Goal: Navigation & Orientation: Find specific page/section

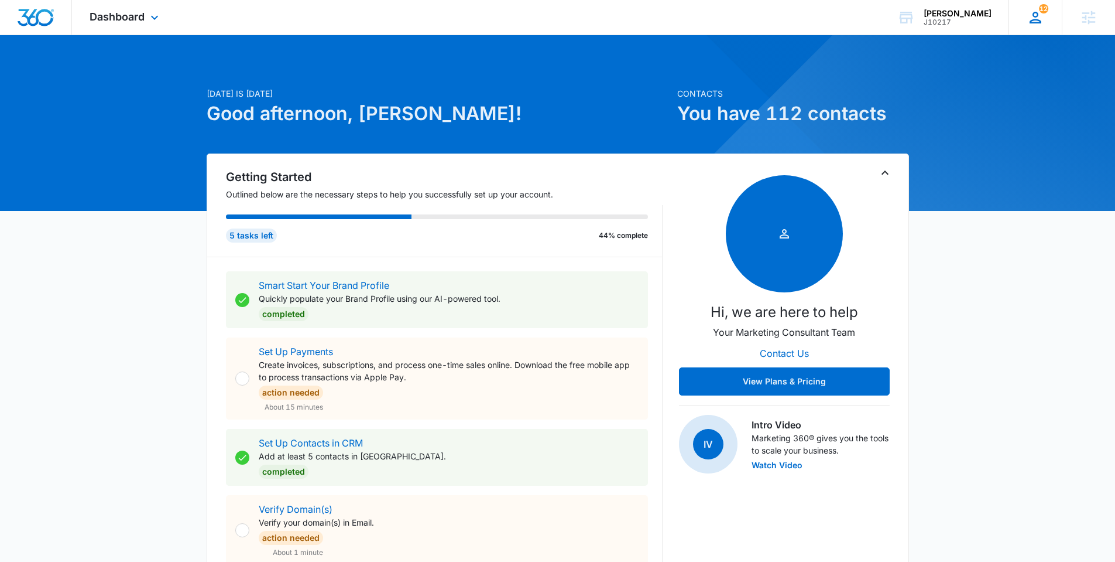
click at [1022, 25] on div "12 JD Jeni Dean jeni.dean@madwire.com My Profile 12 Notifications Support Logou…" at bounding box center [1035, 17] width 53 height 35
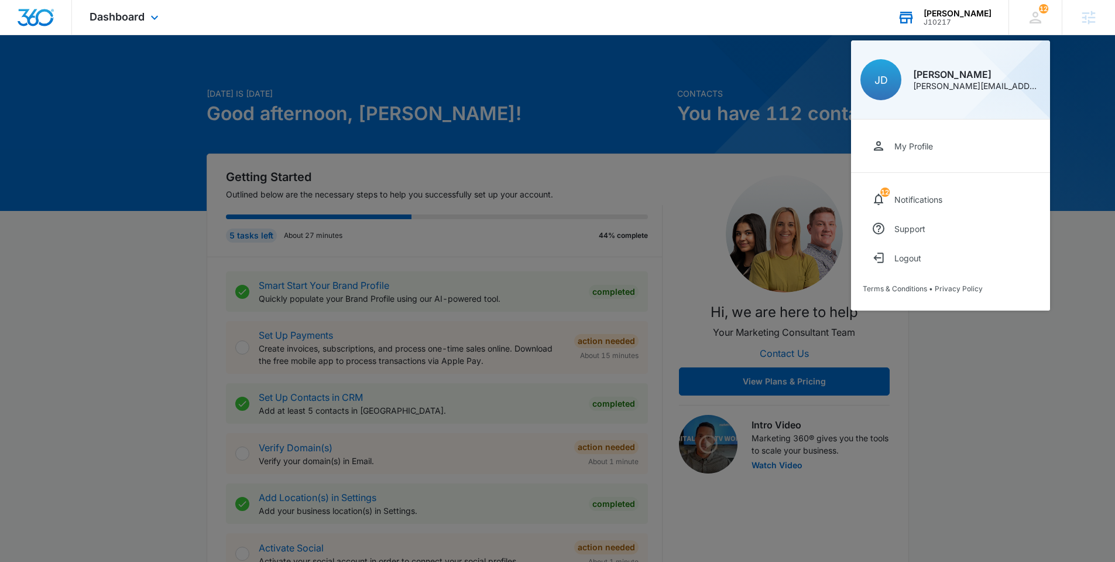
click at [984, 19] on div "J10217" at bounding box center [958, 22] width 68 height 8
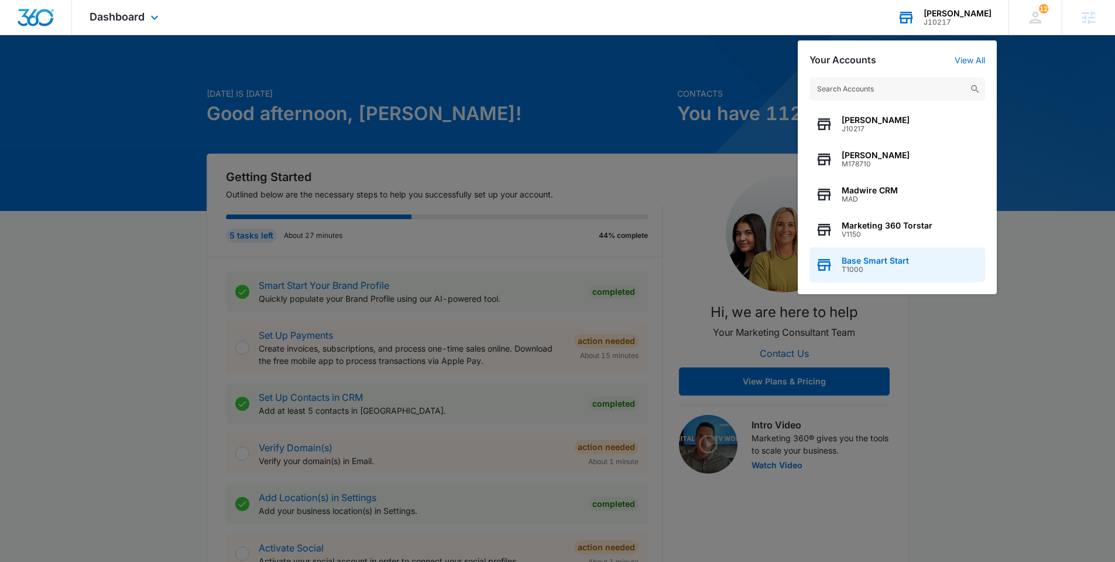
click at [860, 265] on span "T1000" at bounding box center [875, 269] width 67 height 8
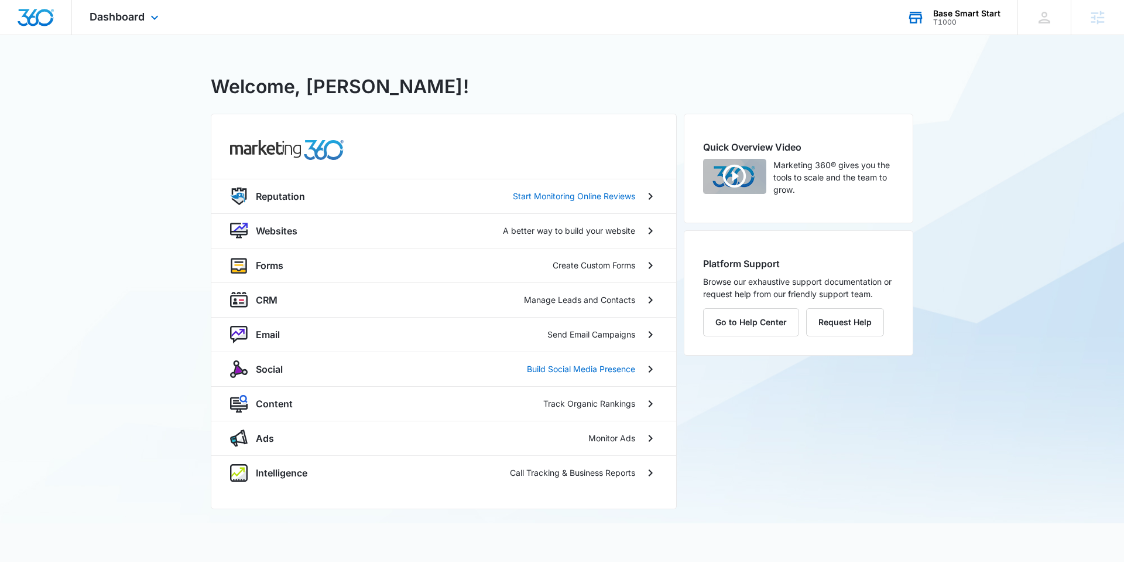
click at [145, 22] on div "Dashboard Apps Reputation Websites Forms CRM Email Social Content Ads Intellige…" at bounding box center [125, 17] width 107 height 35
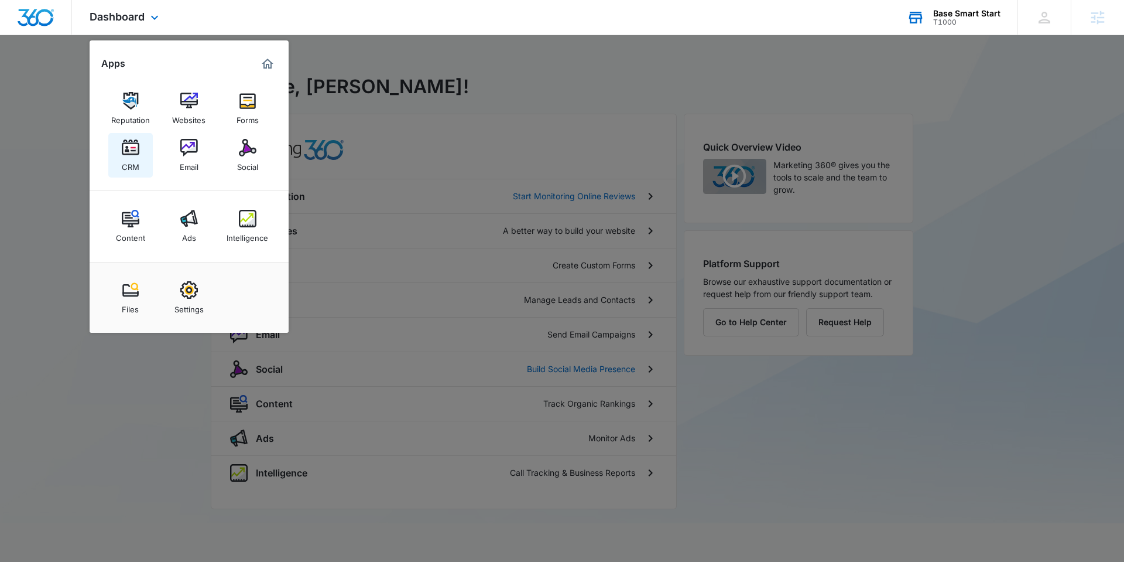
click at [138, 145] on img at bounding box center [131, 148] width 18 height 18
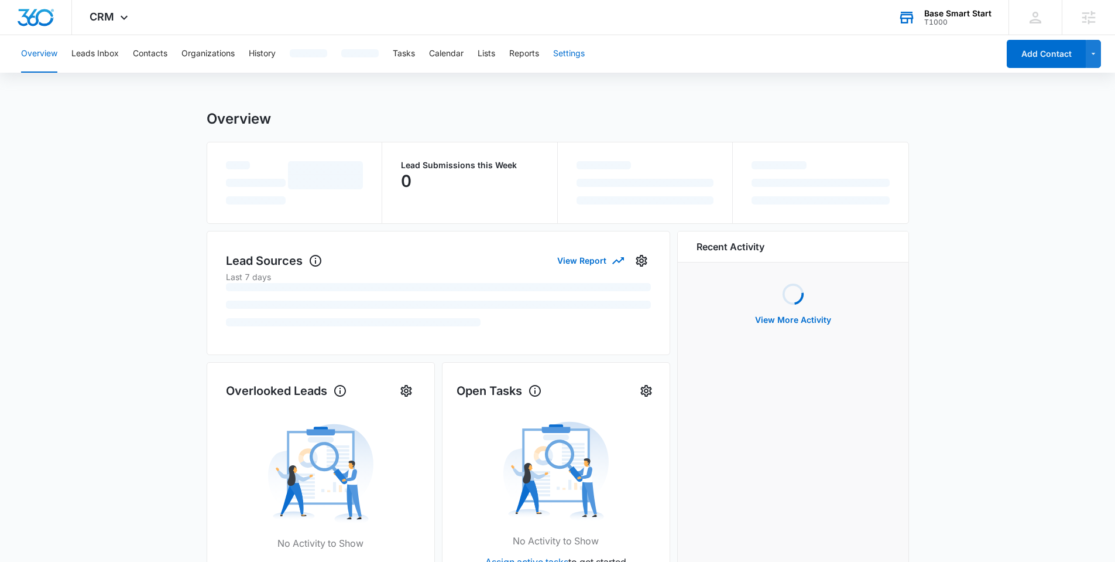
click at [567, 67] on button "Settings" at bounding box center [569, 53] width 32 height 37
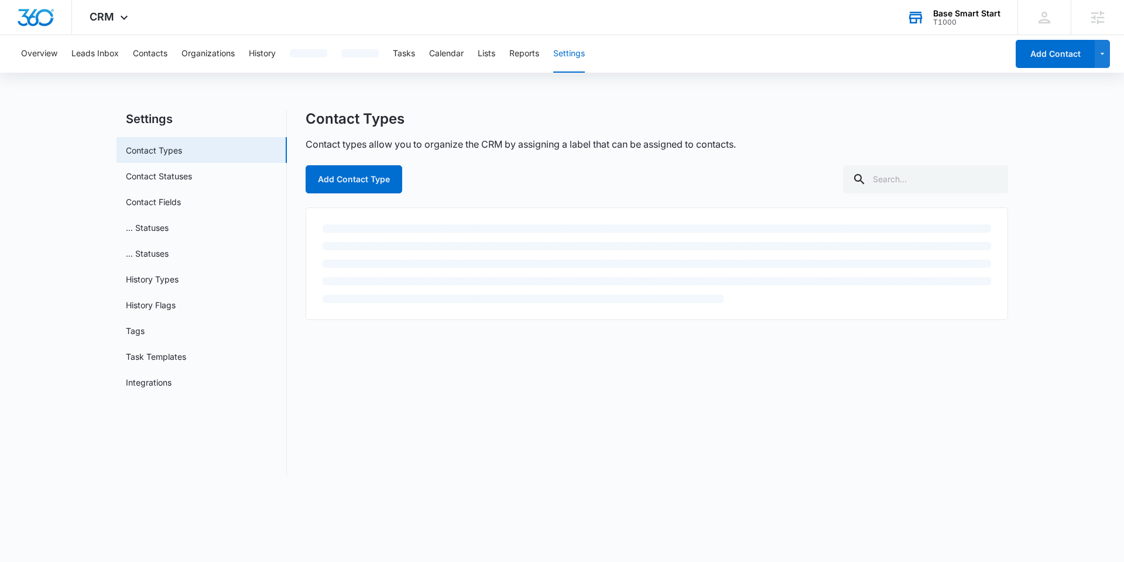
click at [574, 55] on div "Overview Leads Inbox Contacts Organizations History Tasks Calendar Lists Report…" at bounding box center [511, 53] width 994 height 37
click at [147, 196] on link "Contact Fields" at bounding box center [153, 202] width 55 height 12
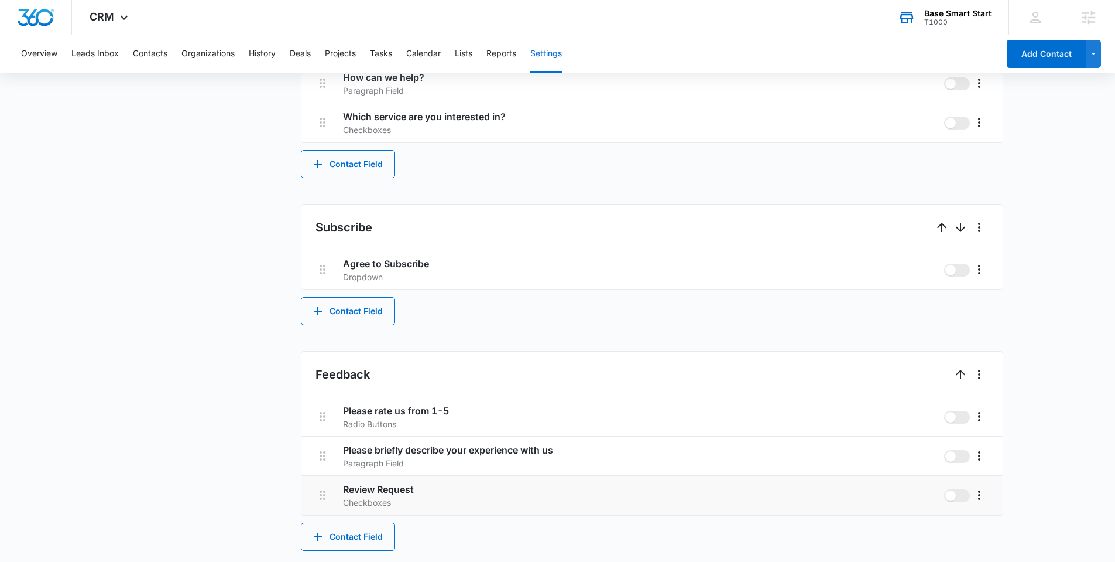
scroll to position [765, 0]
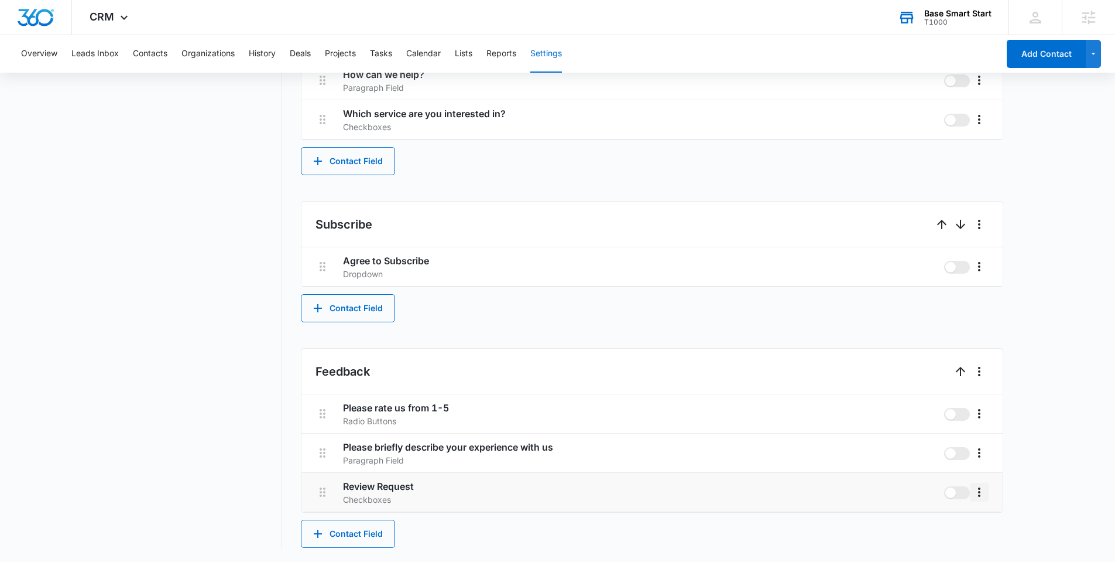
click at [980, 492] on icon "More" at bounding box center [979, 491] width 2 height 9
click at [1002, 522] on div "Edit" at bounding box center [997, 525] width 25 height 8
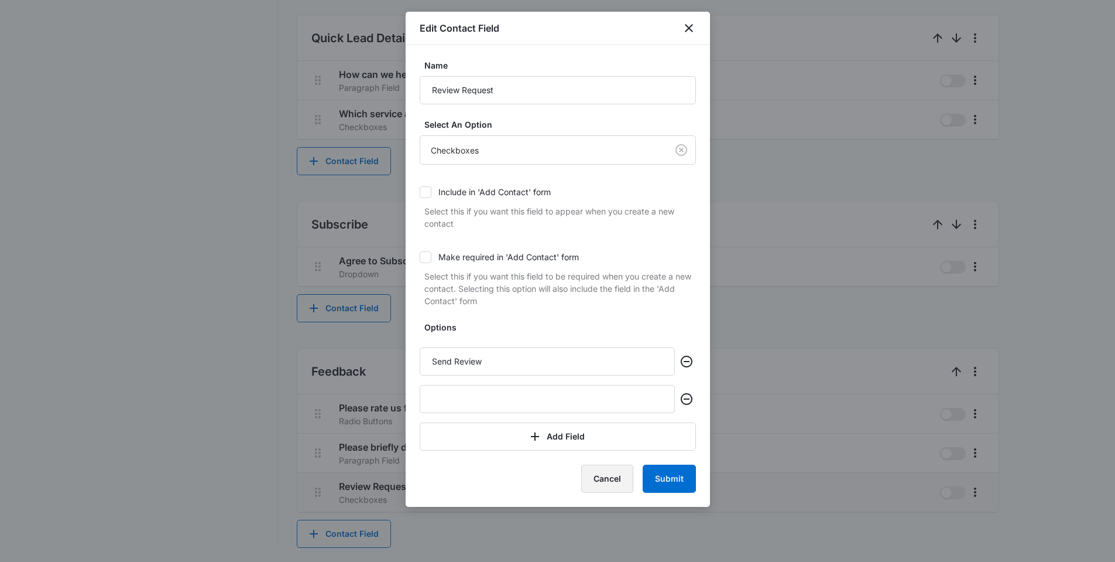
click at [607, 478] on button "Cancel" at bounding box center [607, 478] width 52 height 28
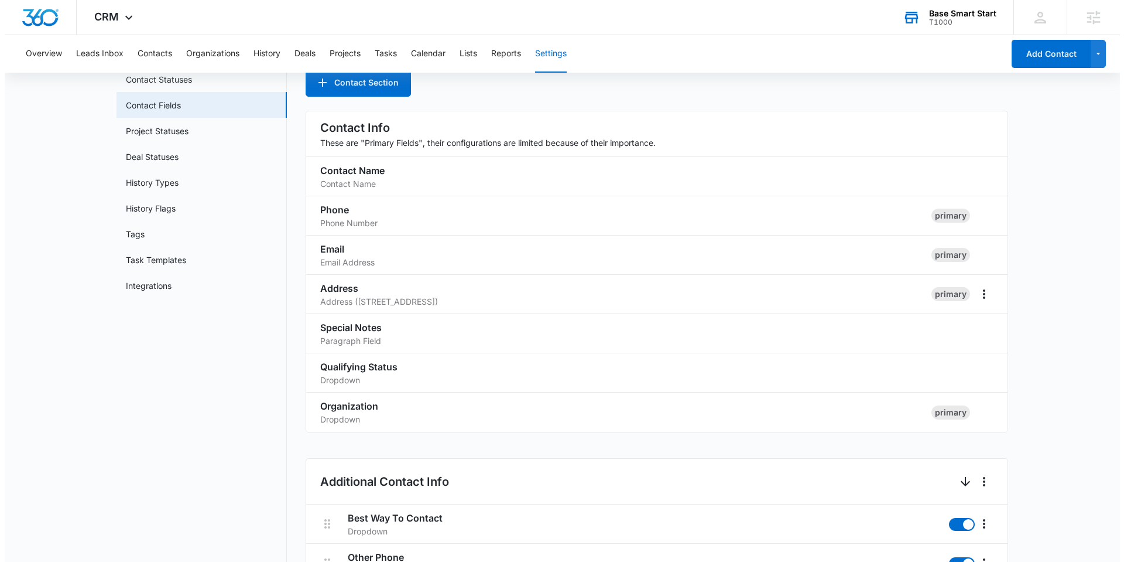
scroll to position [0, 0]
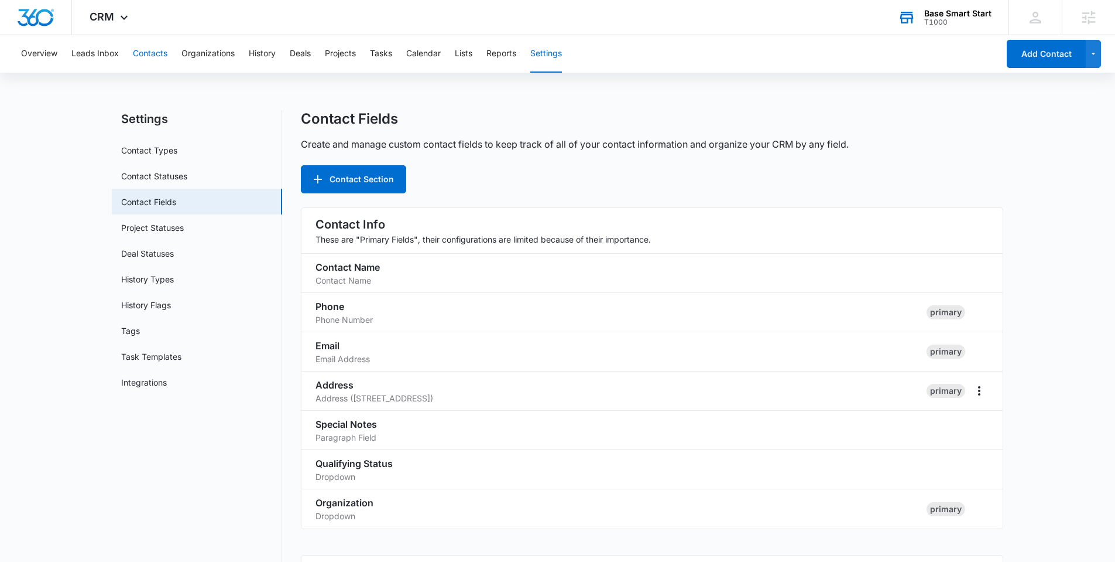
click at [162, 46] on button "Contacts" at bounding box center [150, 53] width 35 height 37
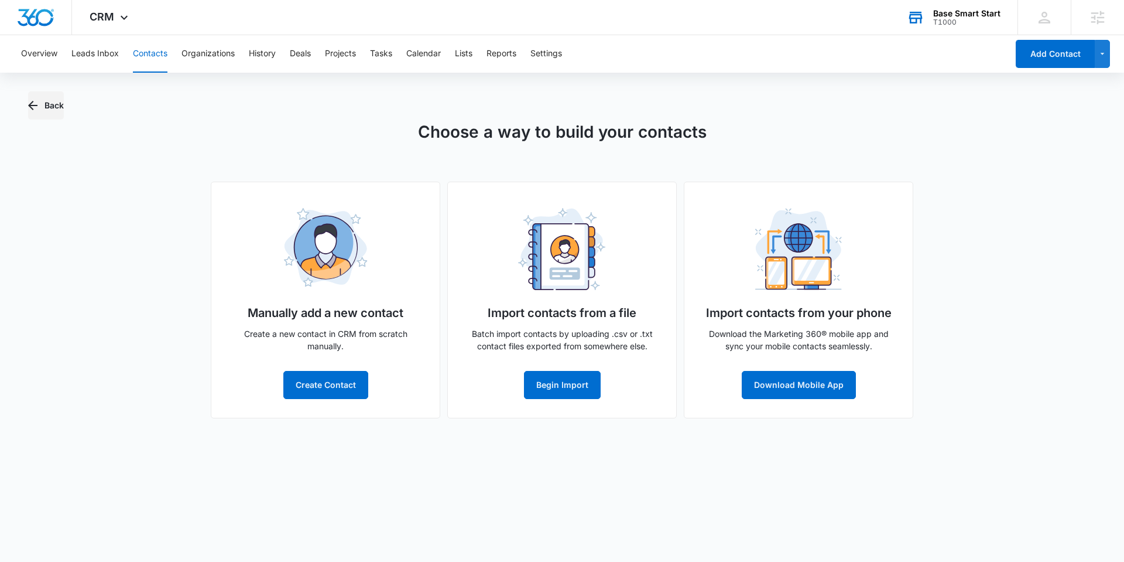
click at [53, 106] on button "Back" at bounding box center [46, 105] width 36 height 28
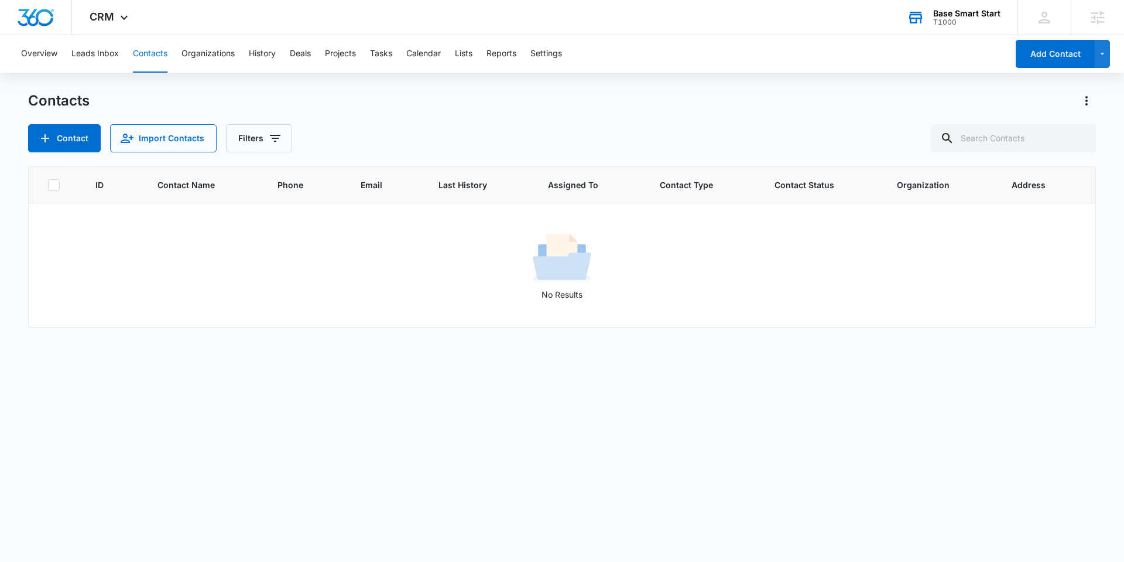
click at [944, 19] on div "T1000" at bounding box center [966, 22] width 67 height 8
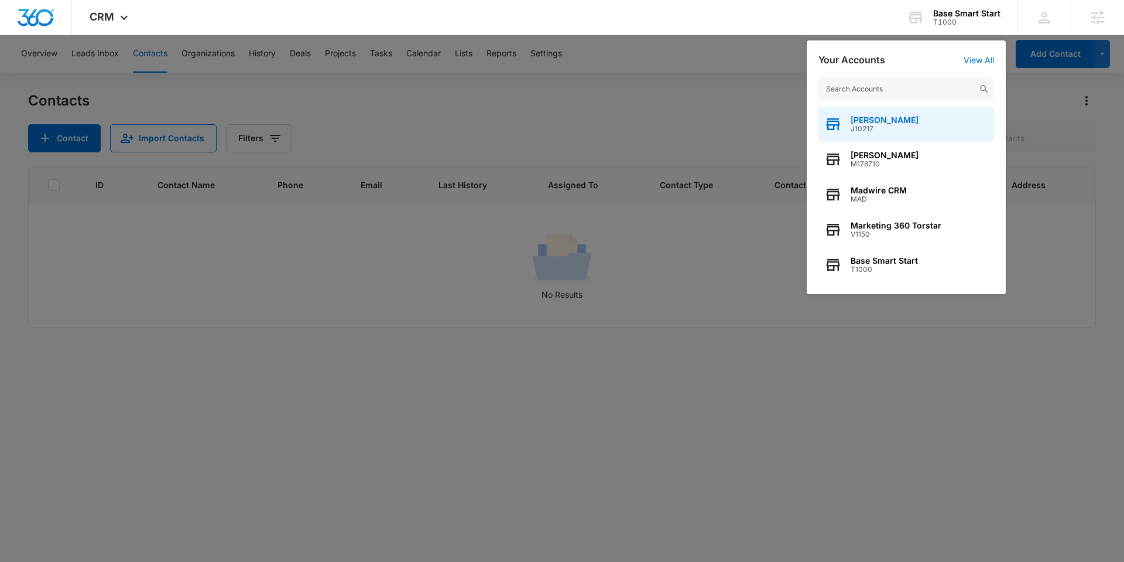
click at [886, 124] on span "[PERSON_NAME]" at bounding box center [885, 119] width 68 height 9
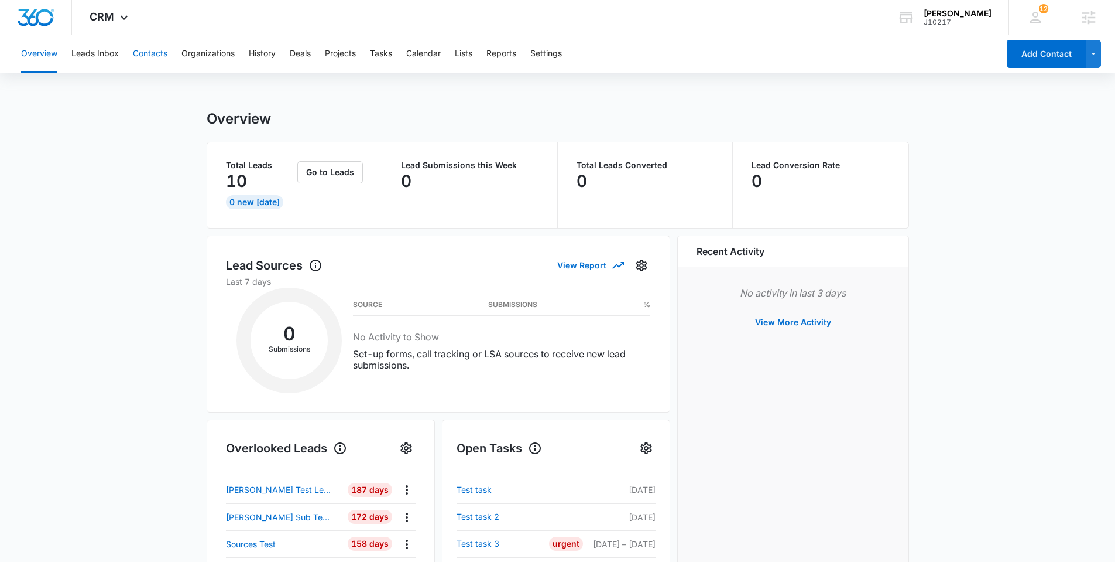
click at [149, 60] on button "Contacts" at bounding box center [150, 53] width 35 height 37
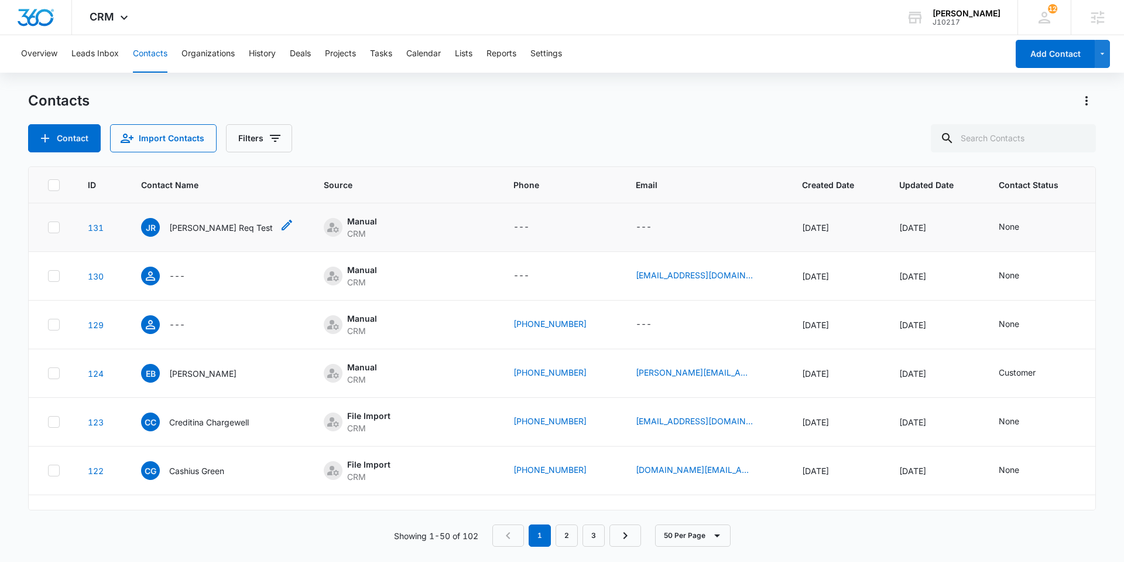
click at [207, 222] on p "Jeni Req Test" at bounding box center [221, 227] width 104 height 12
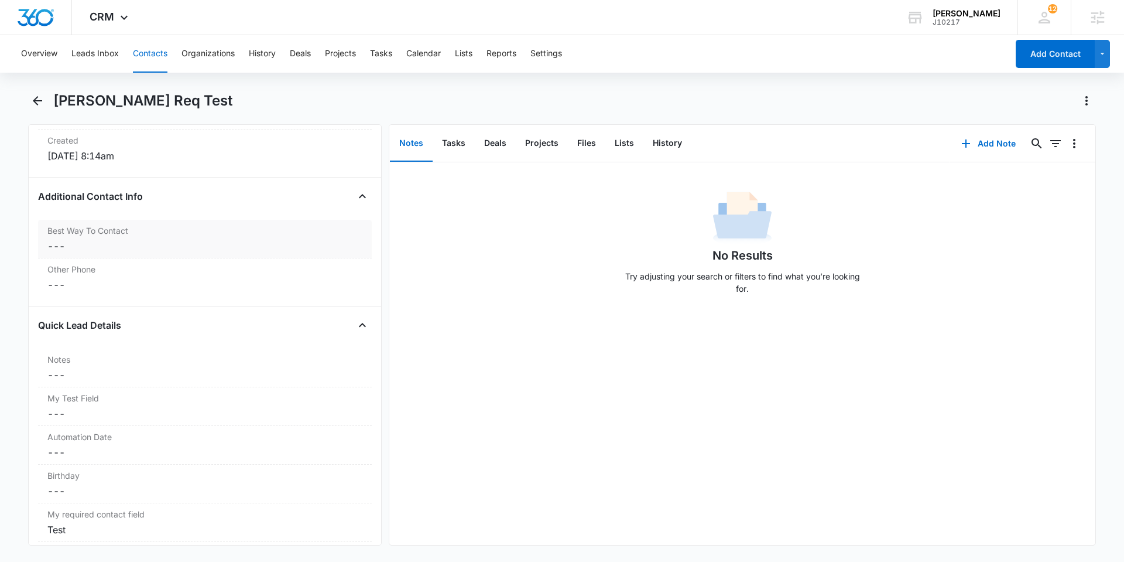
scroll to position [1251, 0]
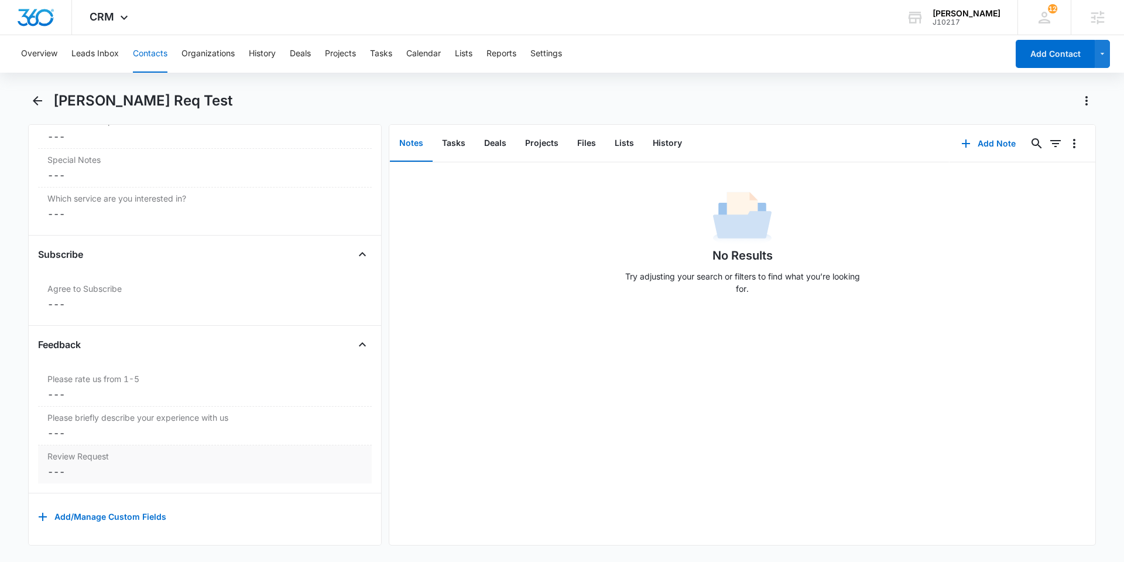
click at [106, 464] on dd "Cancel Save Changes ---" at bounding box center [204, 471] width 315 height 14
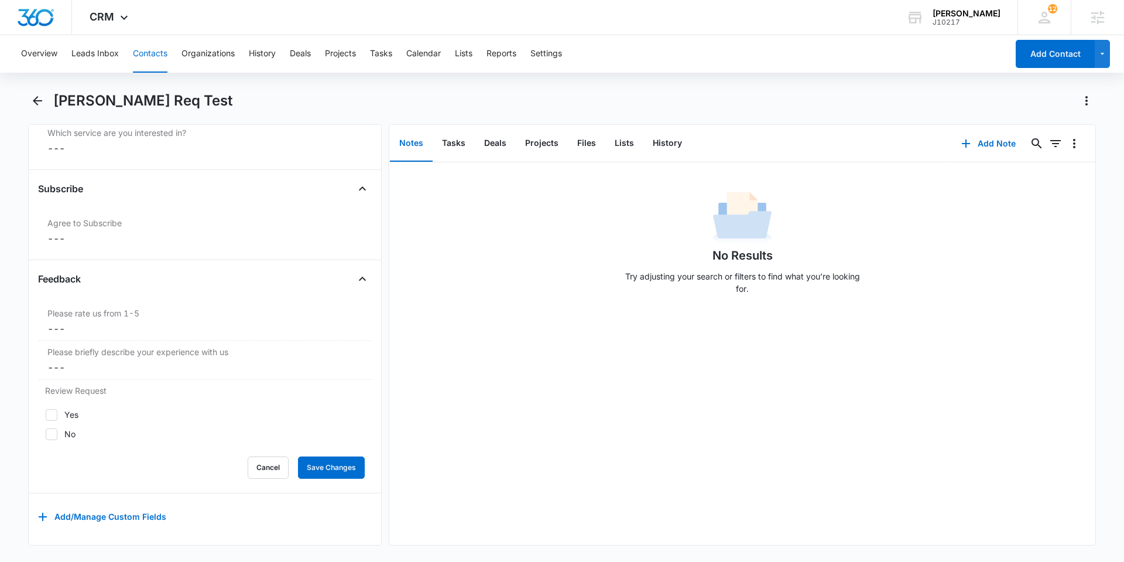
scroll to position [1317, 0]
click at [248, 457] on button "Cancel" at bounding box center [268, 467] width 41 height 22
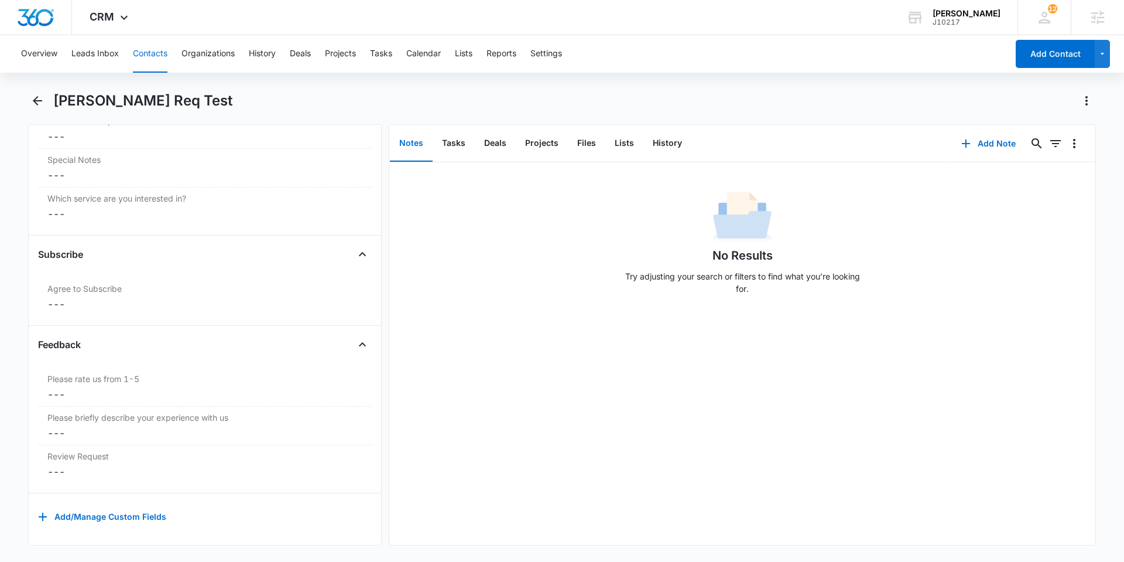
scroll to position [1251, 0]
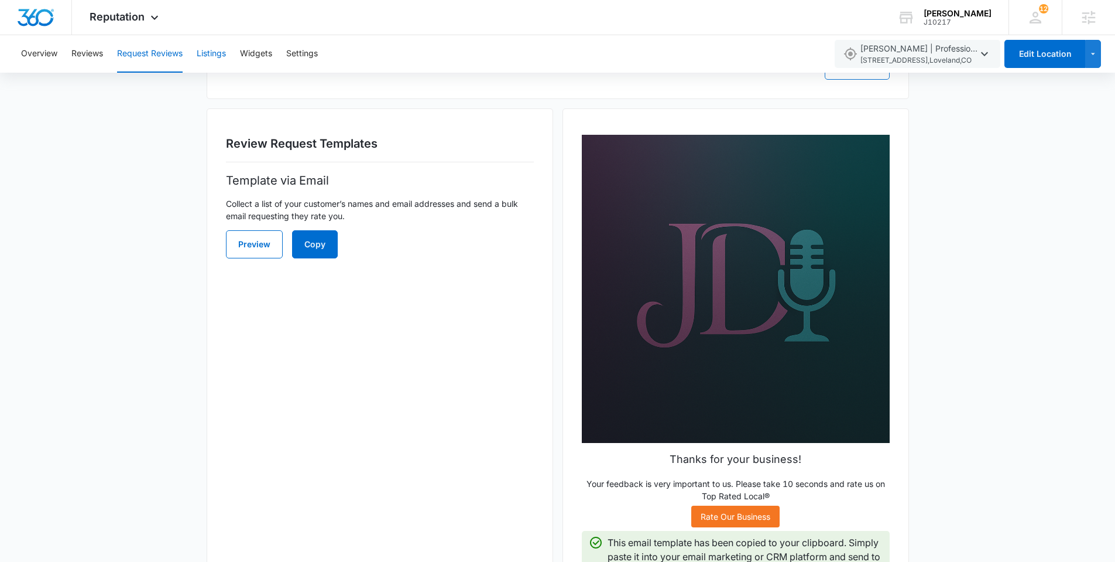
click at [200, 54] on button "Listings" at bounding box center [211, 53] width 29 height 37
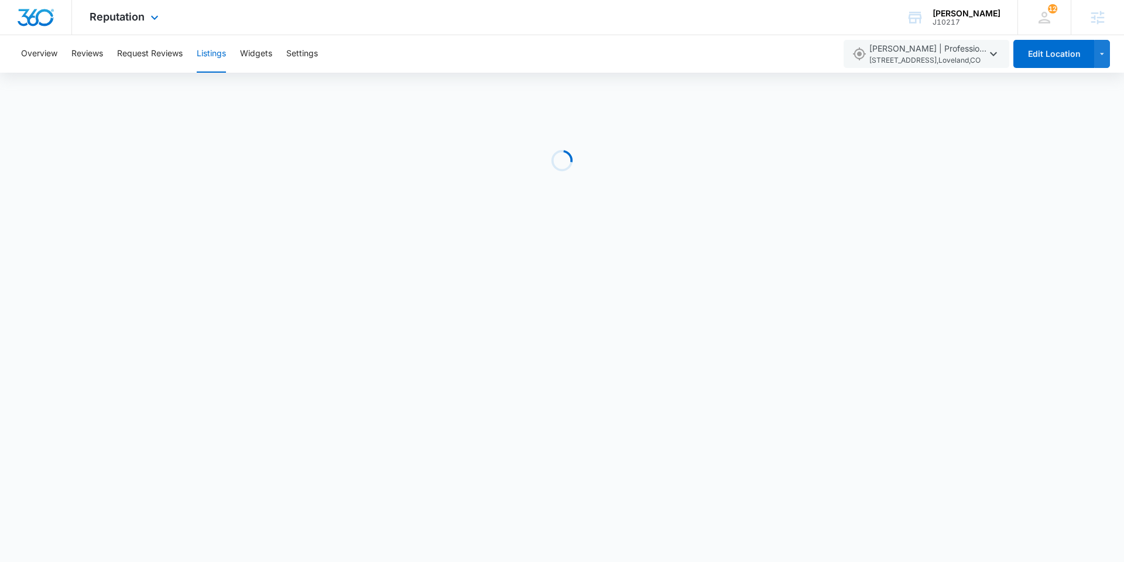
click at [134, 19] on span "Reputation" at bounding box center [117, 17] width 55 height 12
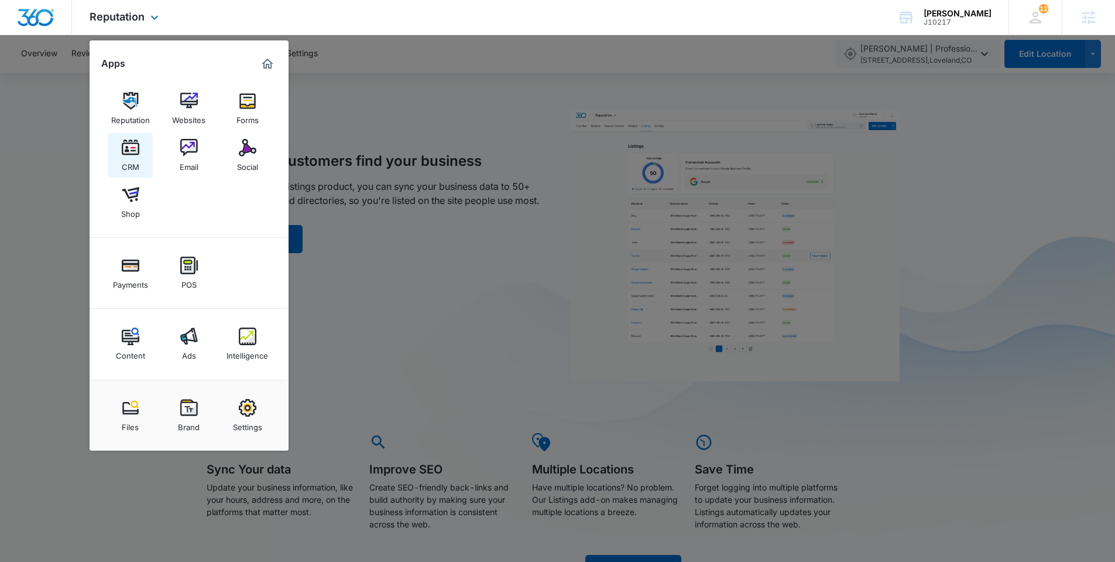
click at [130, 155] on img at bounding box center [131, 148] width 18 height 18
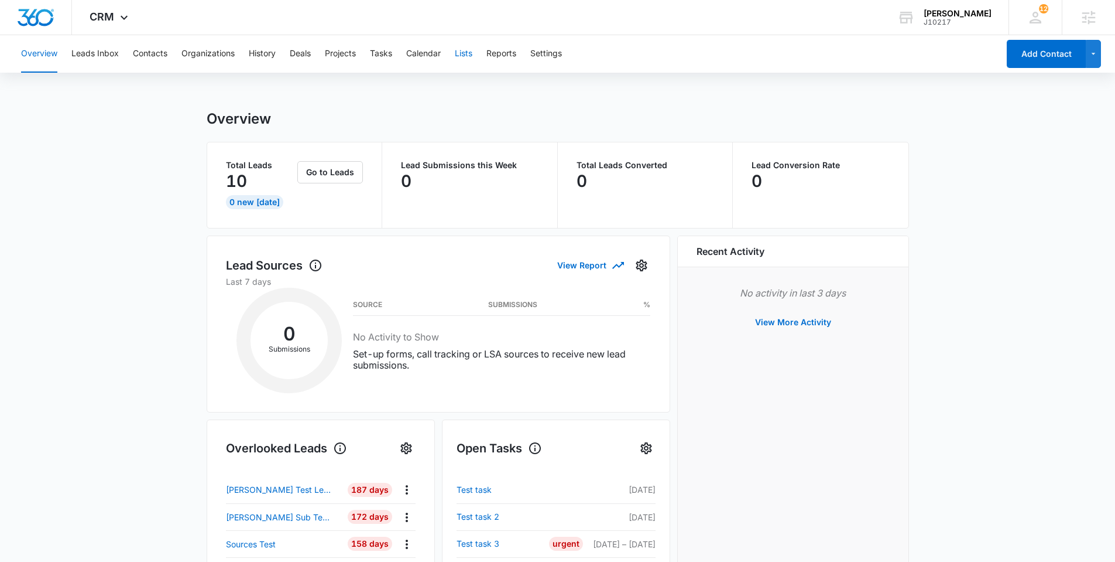
click at [473, 49] on button "Lists" at bounding box center [464, 53] width 18 height 37
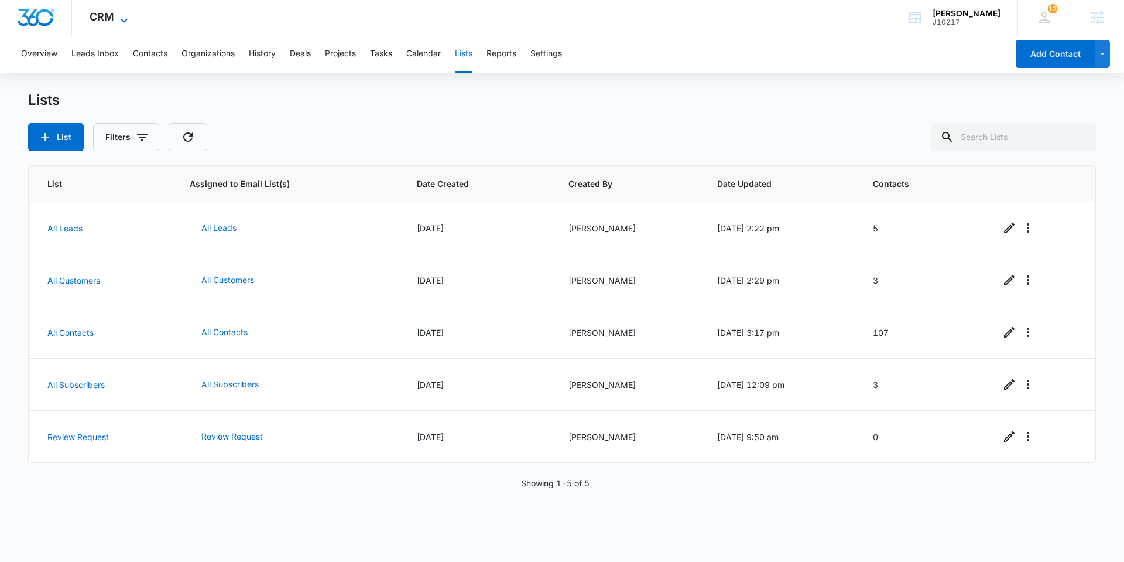
click at [108, 22] on div "CRM Apps Reputation Websites Forms CRM Email Social Shop Payments POS Content A…" at bounding box center [110, 17] width 77 height 35
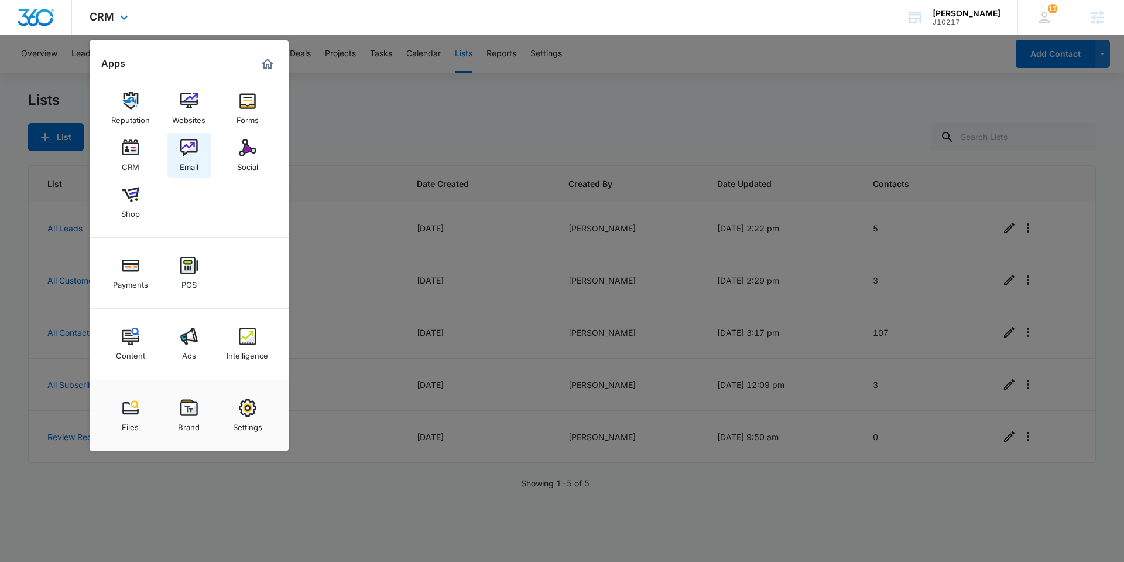
click at [191, 159] on div "Email" at bounding box center [189, 163] width 19 height 15
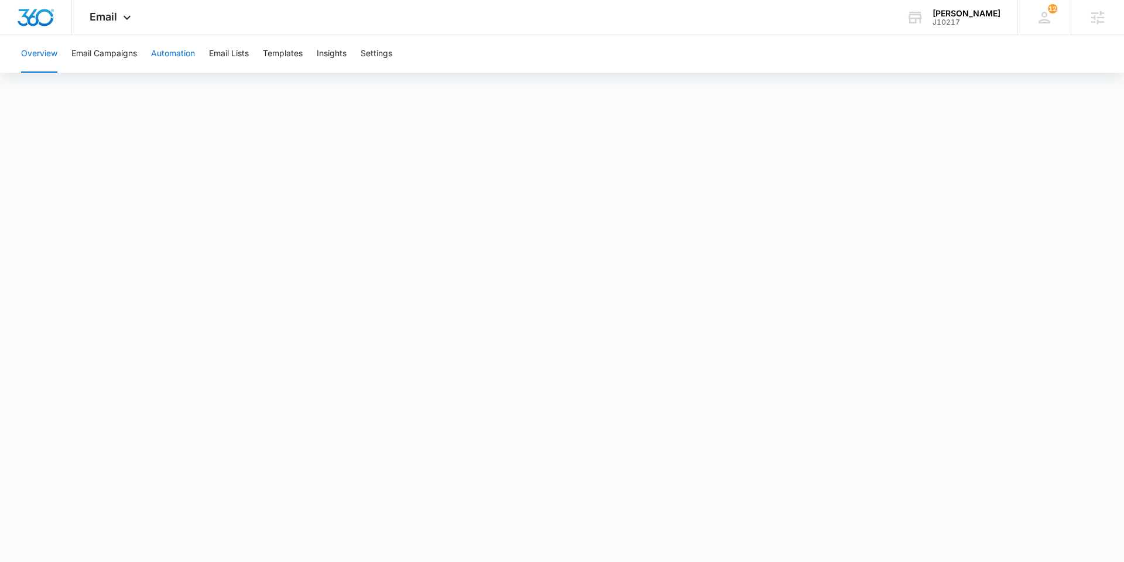
click at [176, 53] on button "Automation" at bounding box center [173, 53] width 44 height 37
click at [976, 15] on div "[PERSON_NAME]" at bounding box center [967, 13] width 68 height 9
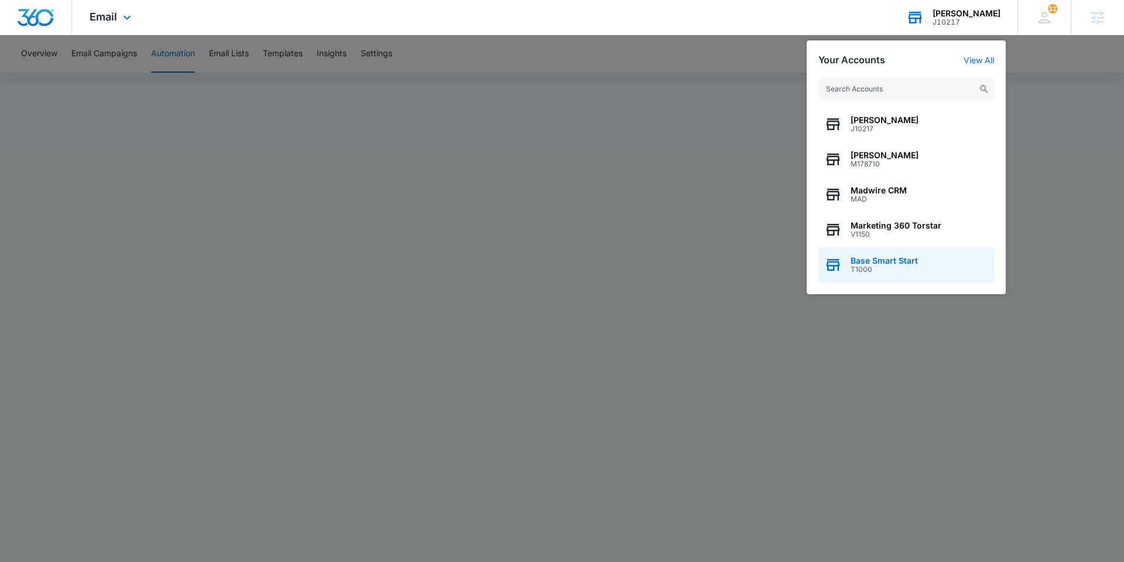
click at [901, 264] on span "Base Smart Start" at bounding box center [884, 260] width 67 height 9
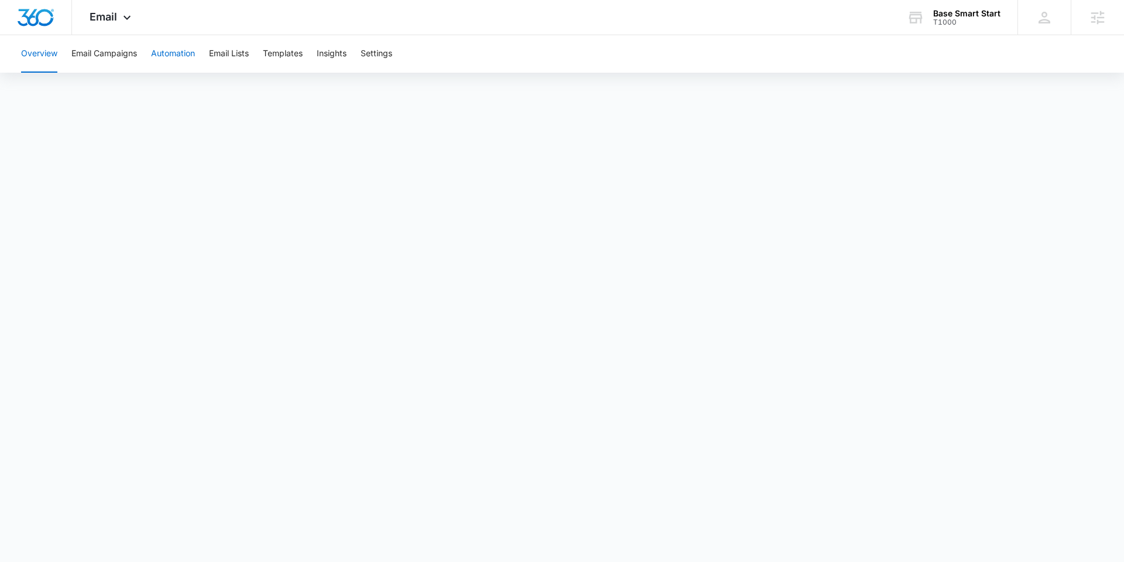
click at [176, 49] on button "Automation" at bounding box center [173, 53] width 44 height 37
click at [42, 14] on img "Dashboard" at bounding box center [35, 18] width 37 height 18
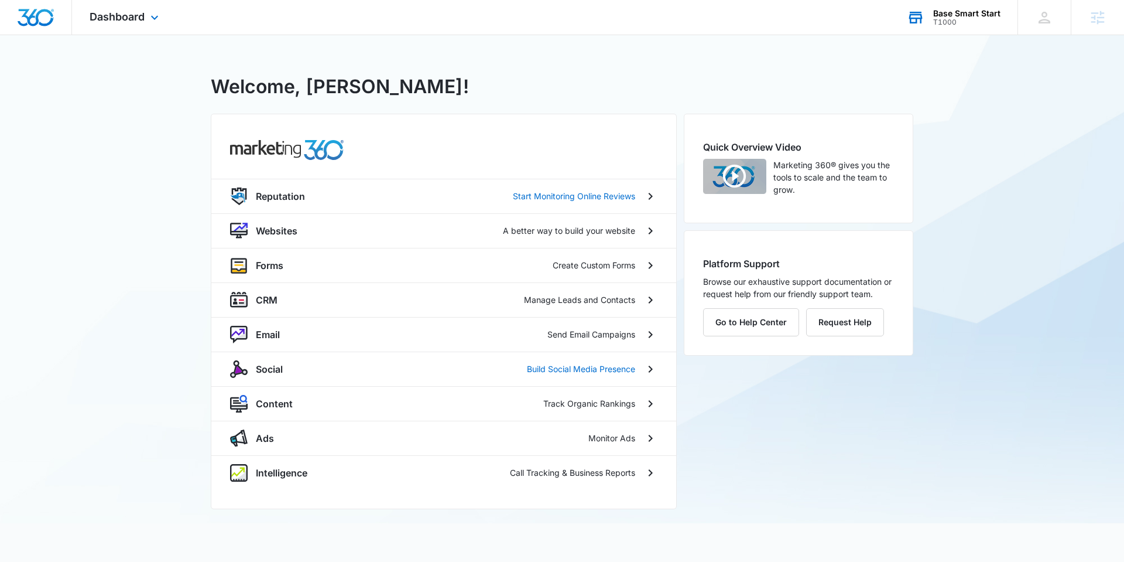
click at [970, 18] on div "T1000" at bounding box center [966, 22] width 67 height 8
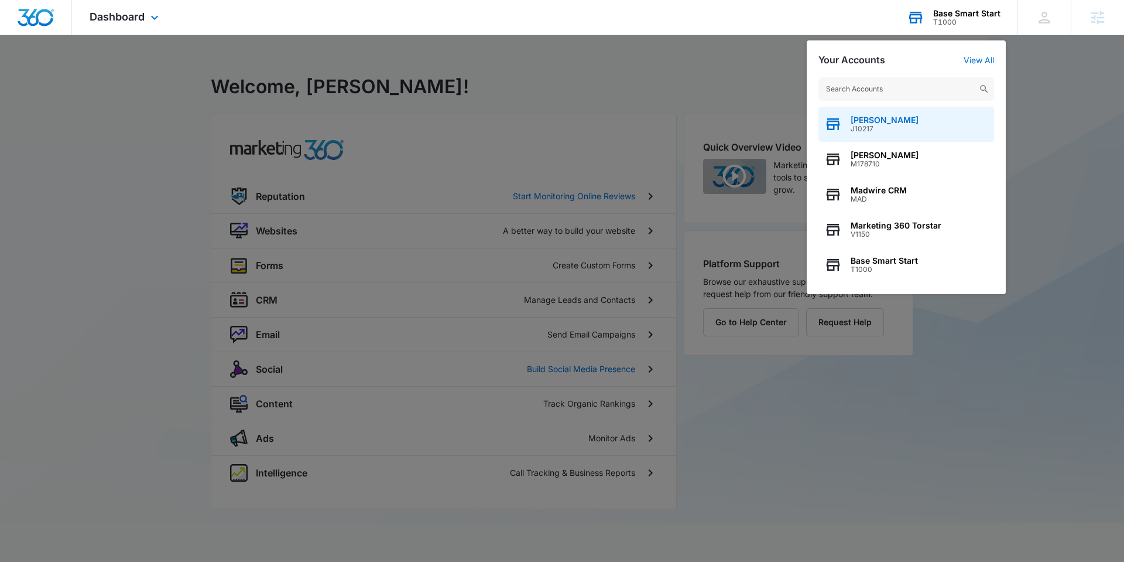
click at [871, 128] on span "J10217" at bounding box center [885, 129] width 68 height 8
